Goal: Transaction & Acquisition: Purchase product/service

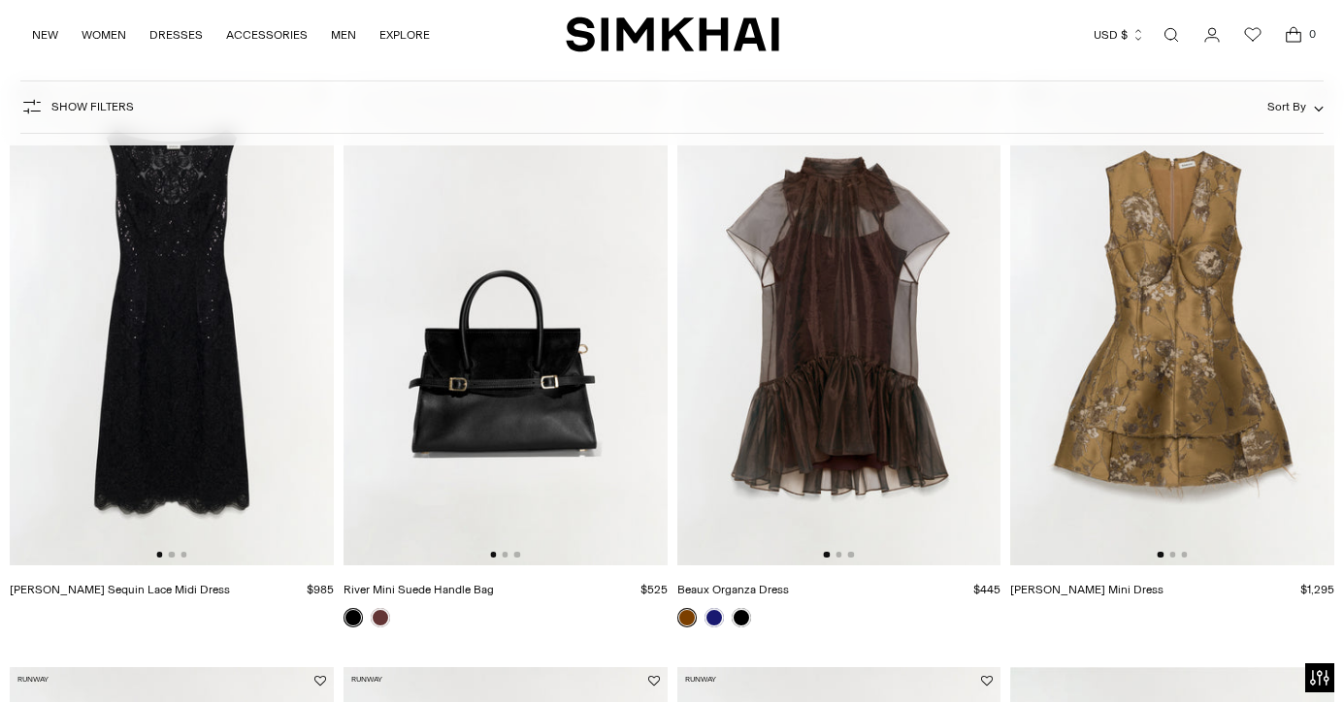
scroll to position [110, 0]
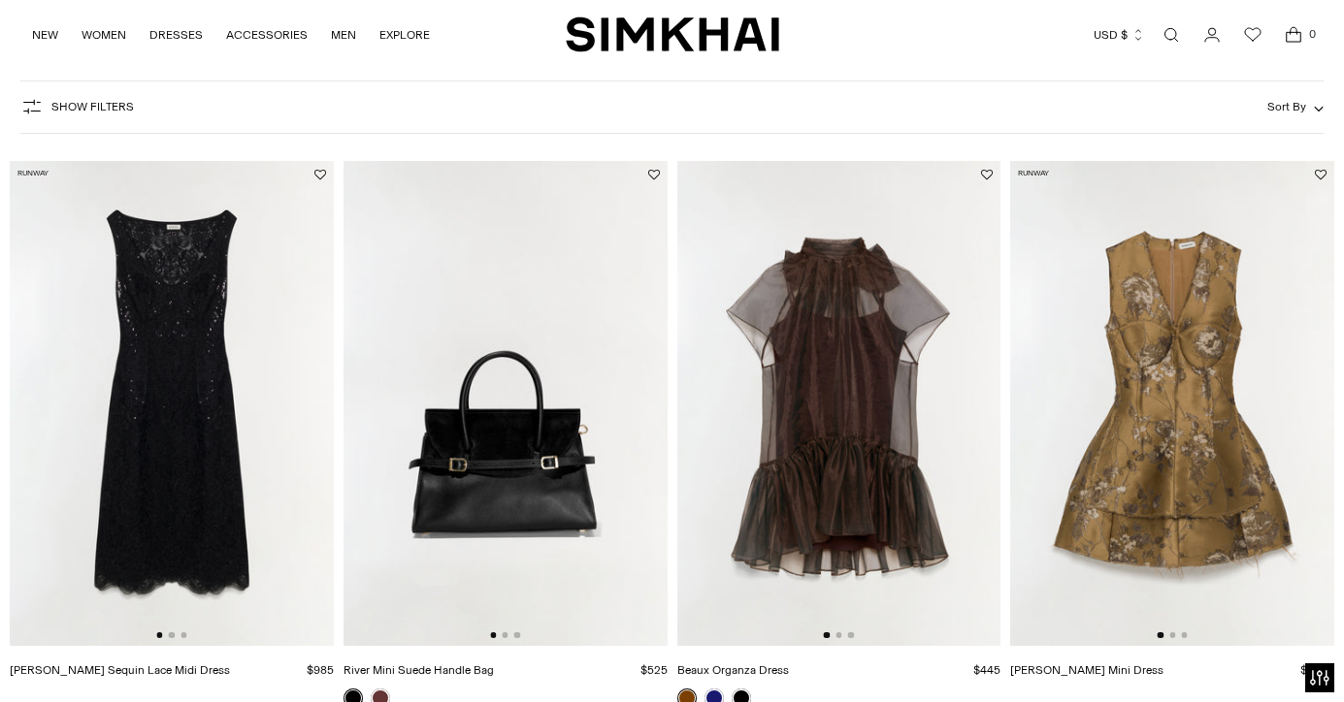
click at [859, 445] on img at bounding box center [839, 404] width 324 height 486
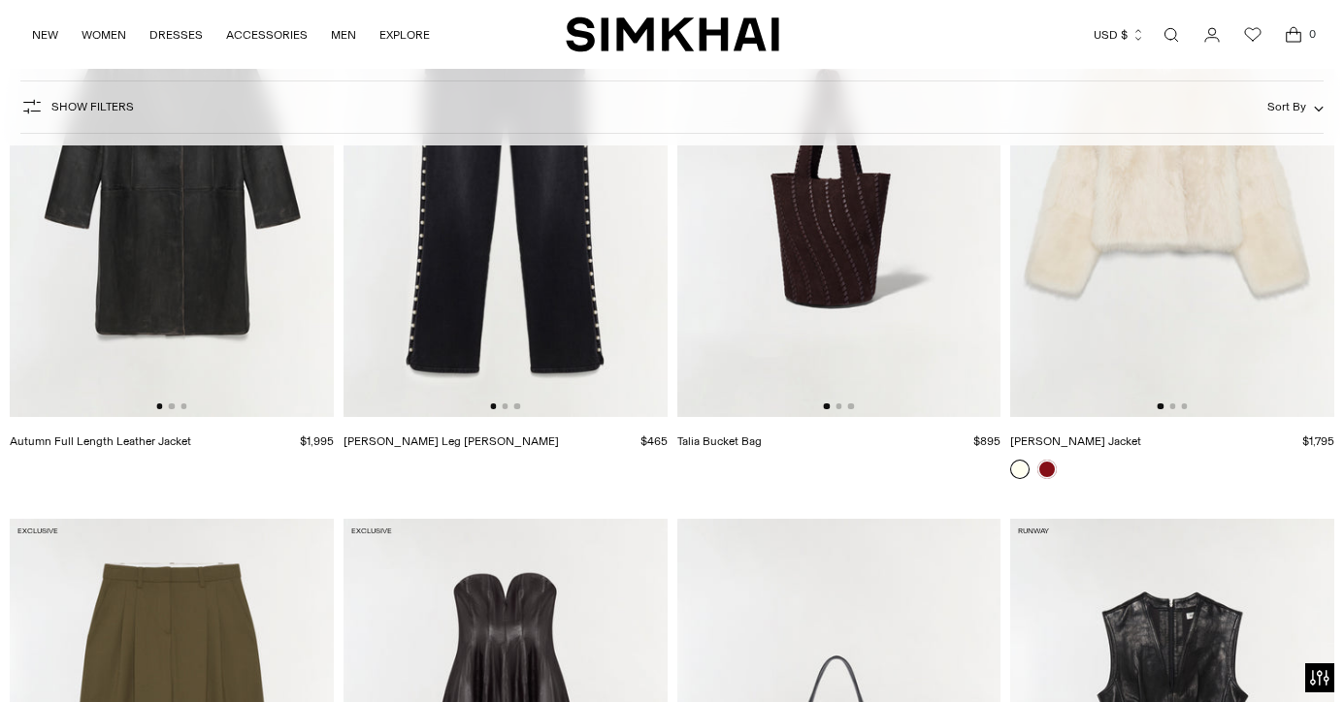
scroll to position [3769, 0]
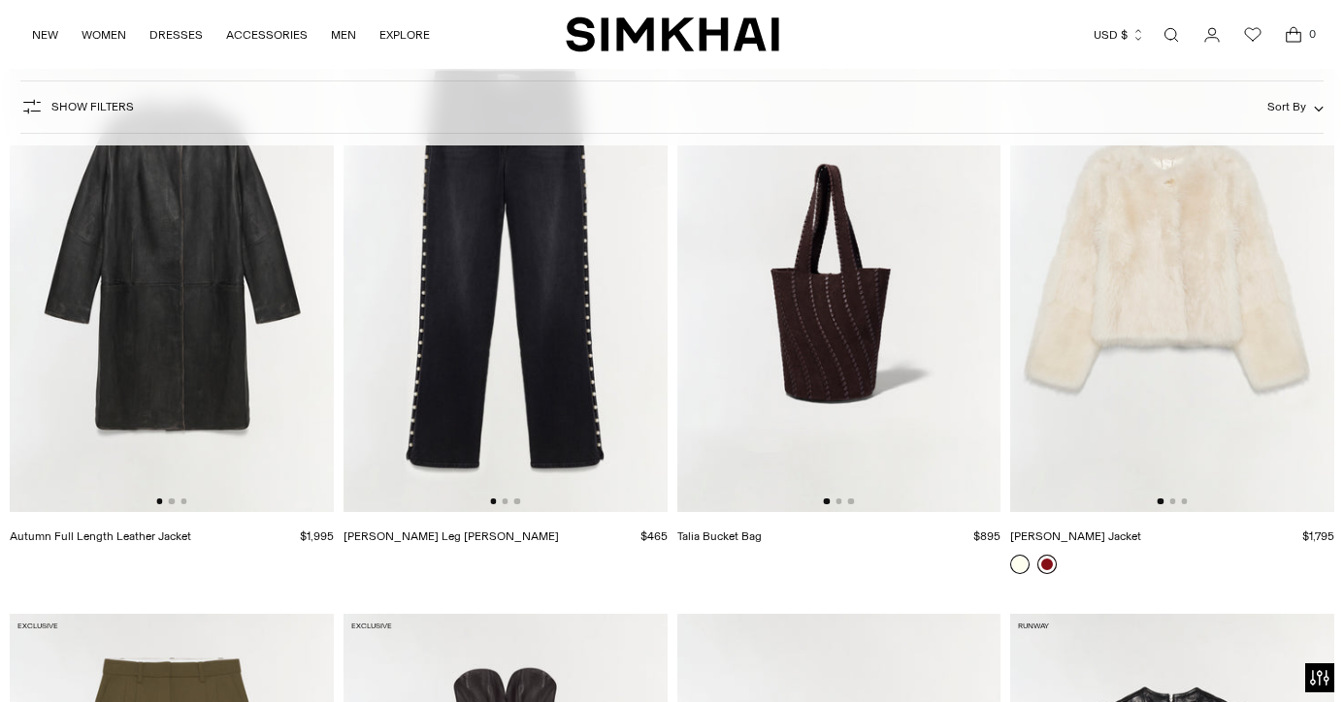
click at [1045, 561] on link at bounding box center [1046, 564] width 19 height 19
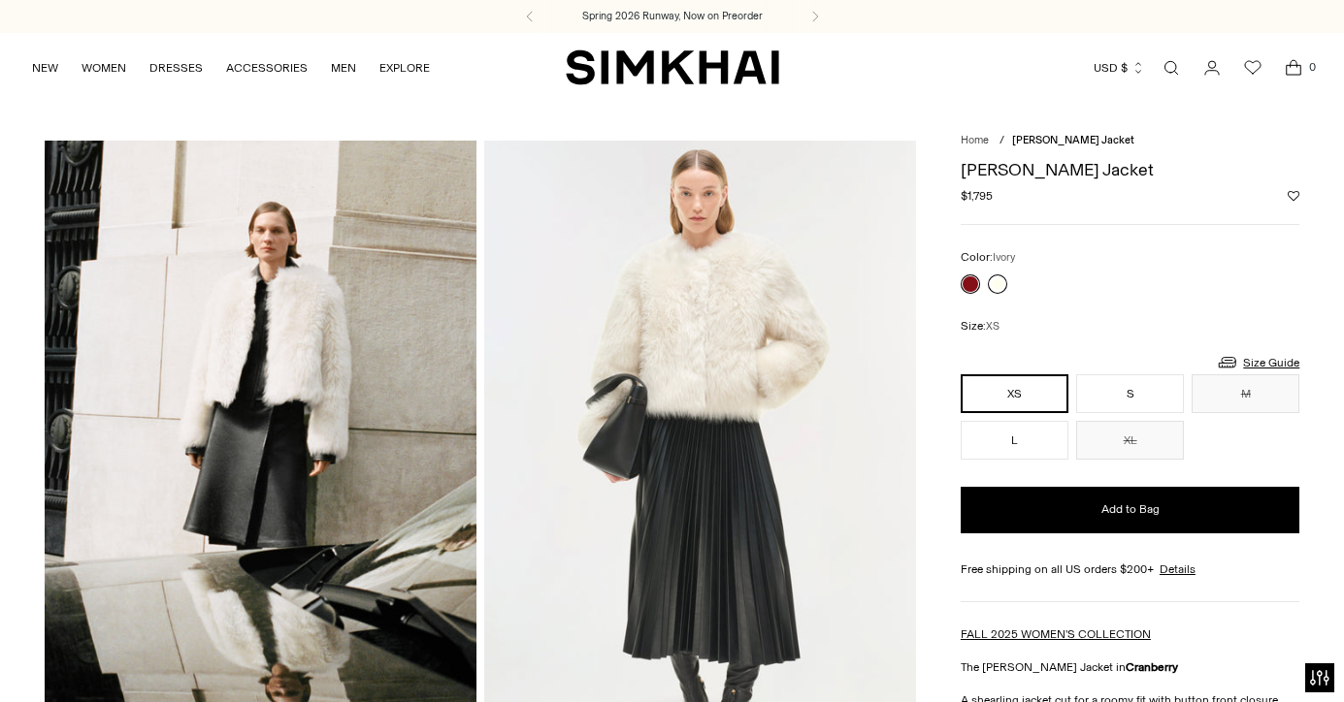
click at [995, 286] on link at bounding box center [997, 284] width 19 height 19
